Goal: Use online tool/utility: Use online tool/utility

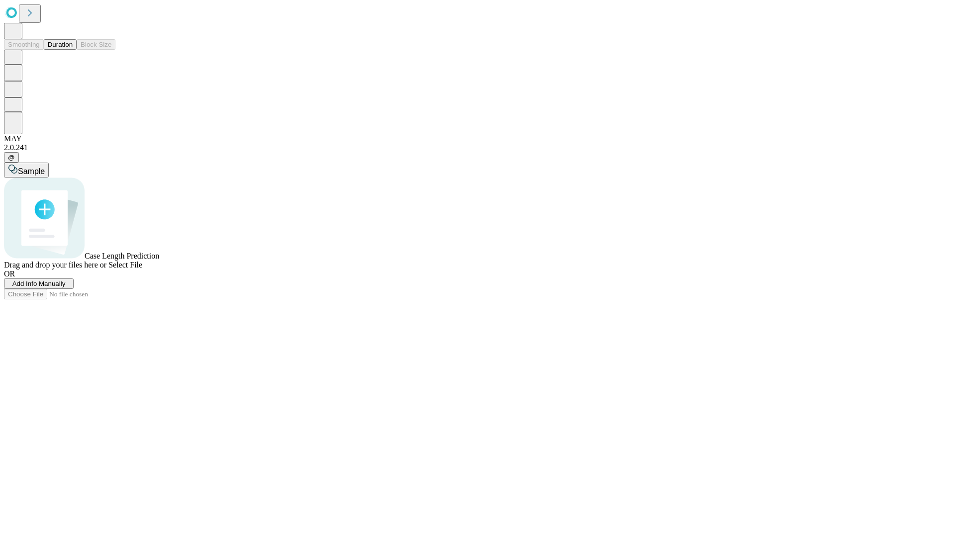
click at [73, 50] on button "Duration" at bounding box center [60, 44] width 33 height 10
click at [142, 269] on span "Select File" at bounding box center [125, 265] width 34 height 8
